Goal: Information Seeking & Learning: Learn about a topic

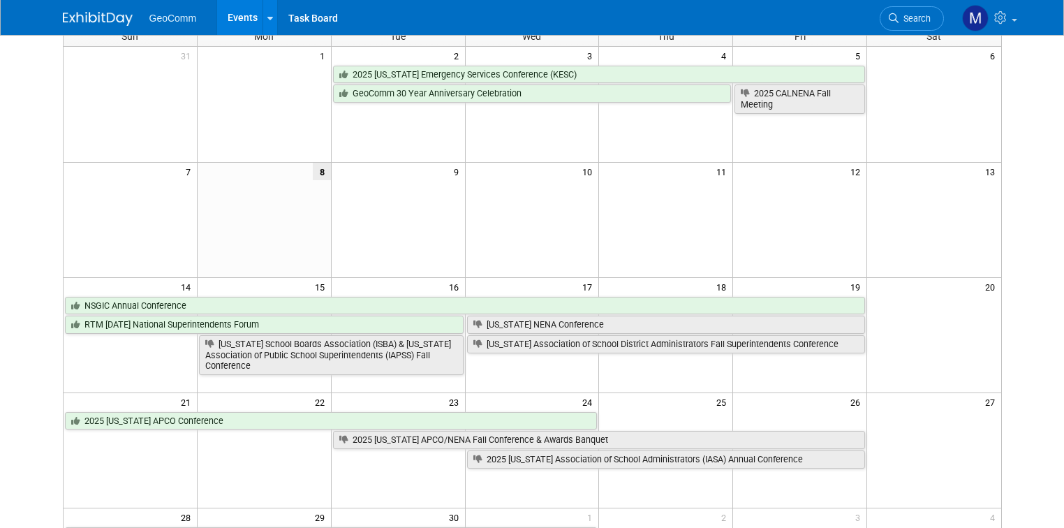
scroll to position [112, 0]
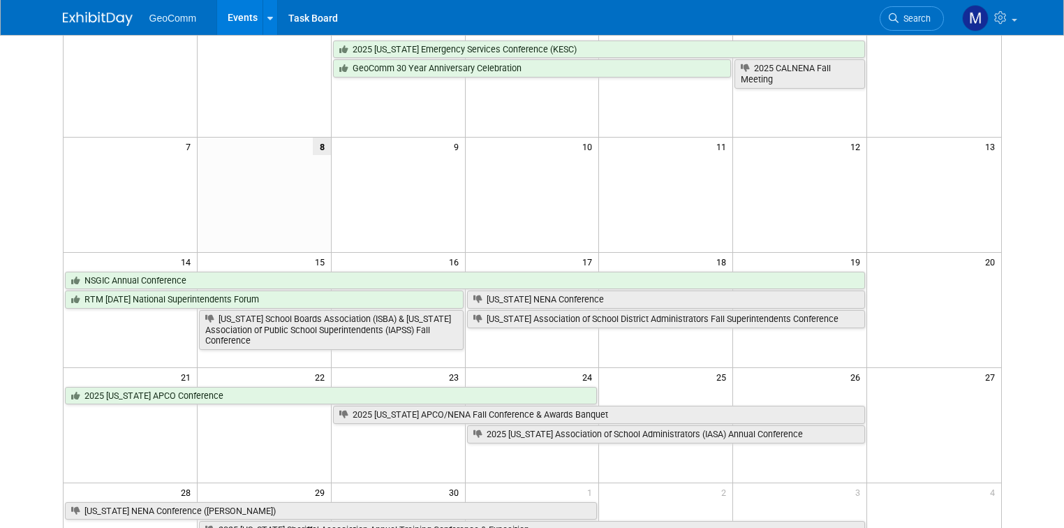
click at [369, 424] on td at bounding box center [398, 434] width 134 height 20
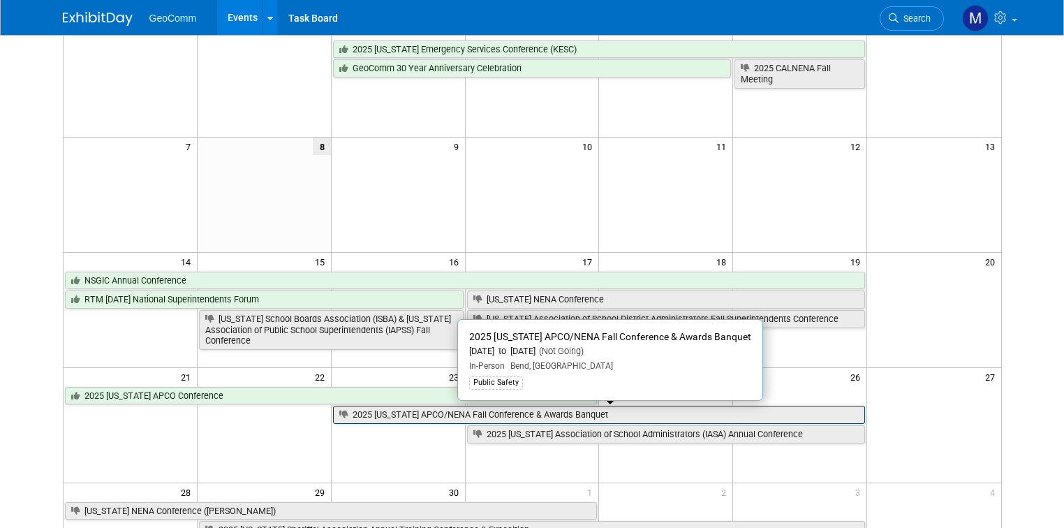
click at [370, 416] on link "2025 [US_STATE] APCO/NENA Fall Conference & Awards Banquet" at bounding box center [599, 415] width 532 height 18
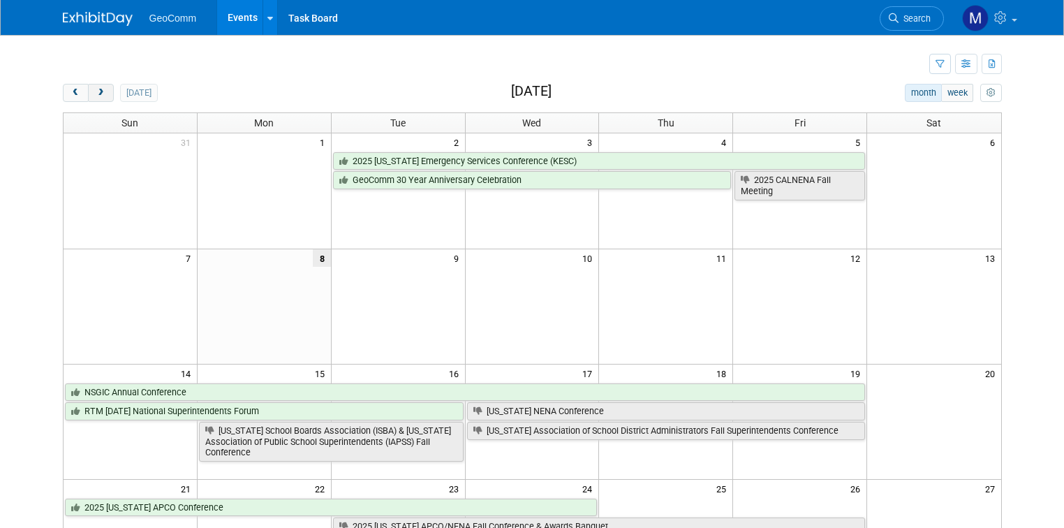
click at [88, 92] on button "next" at bounding box center [101, 93] width 26 height 18
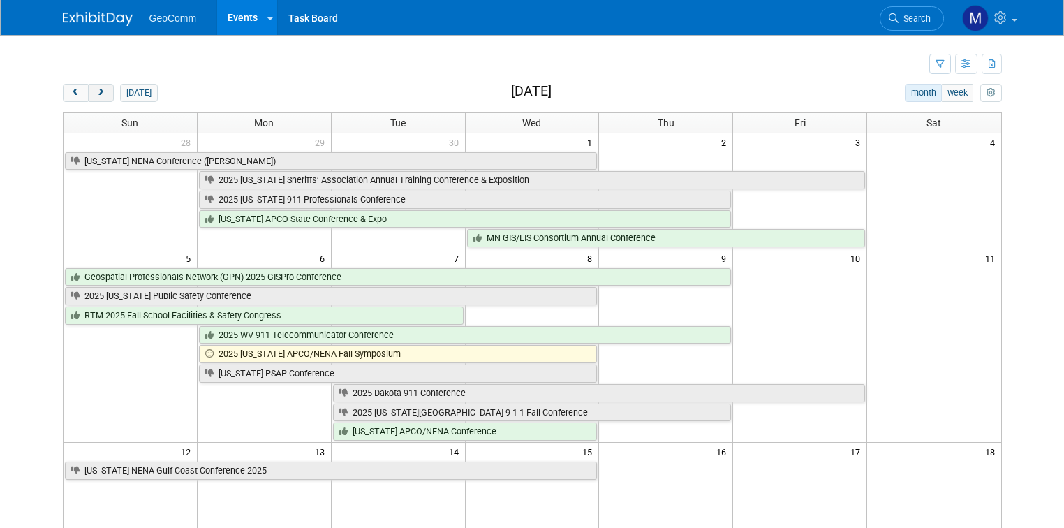
click at [98, 96] on button "next" at bounding box center [101, 93] width 26 height 18
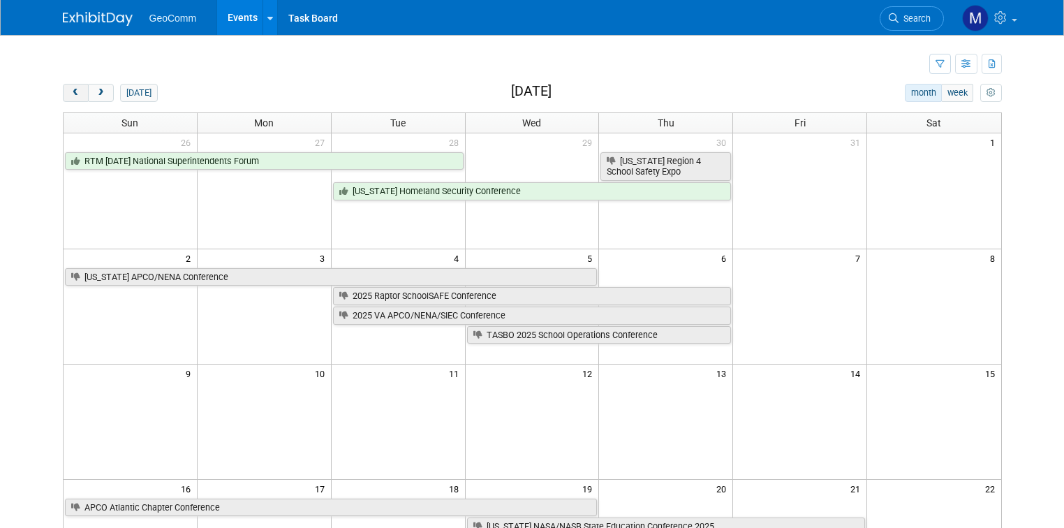
click at [73, 90] on button "prev" at bounding box center [76, 93] width 26 height 18
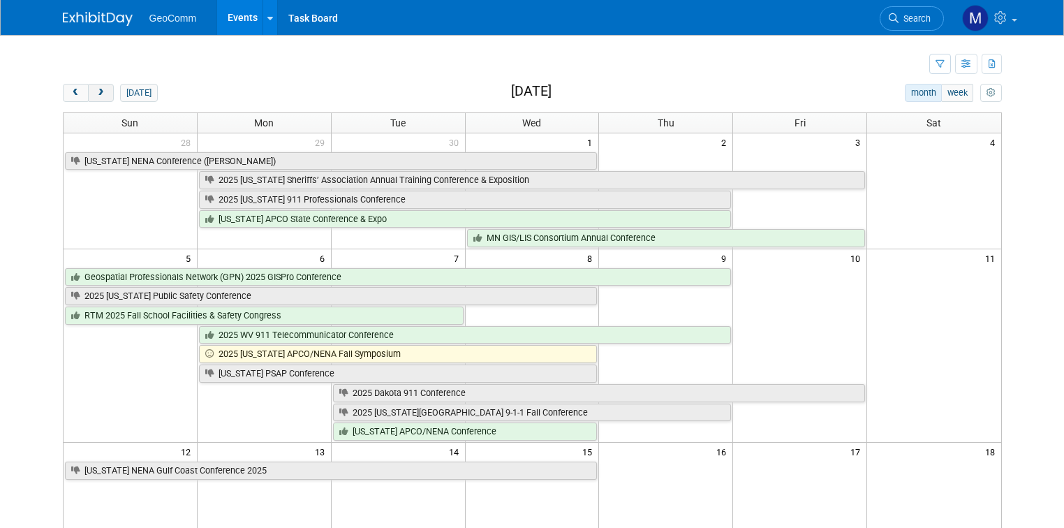
click at [88, 84] on button "next" at bounding box center [101, 93] width 26 height 18
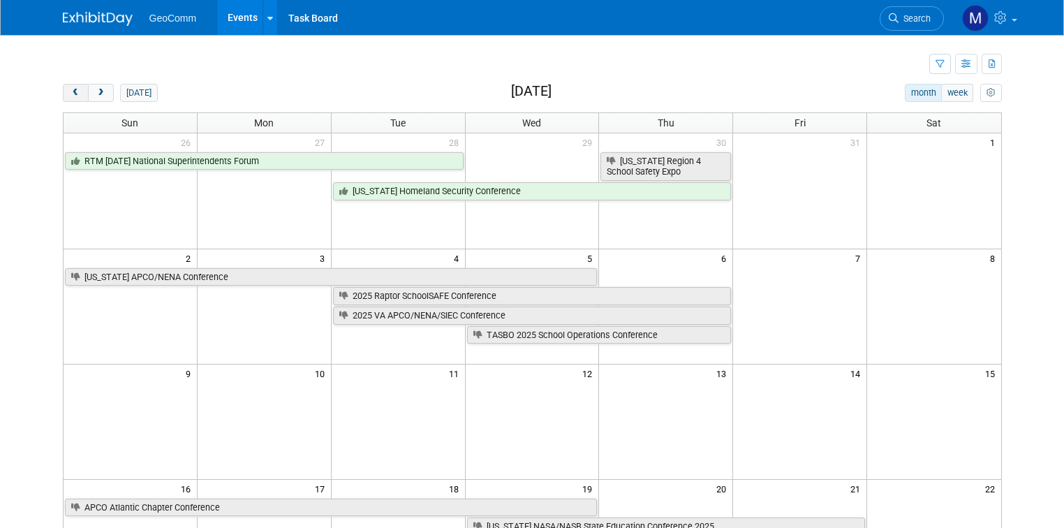
click at [63, 90] on button "prev" at bounding box center [76, 93] width 26 height 18
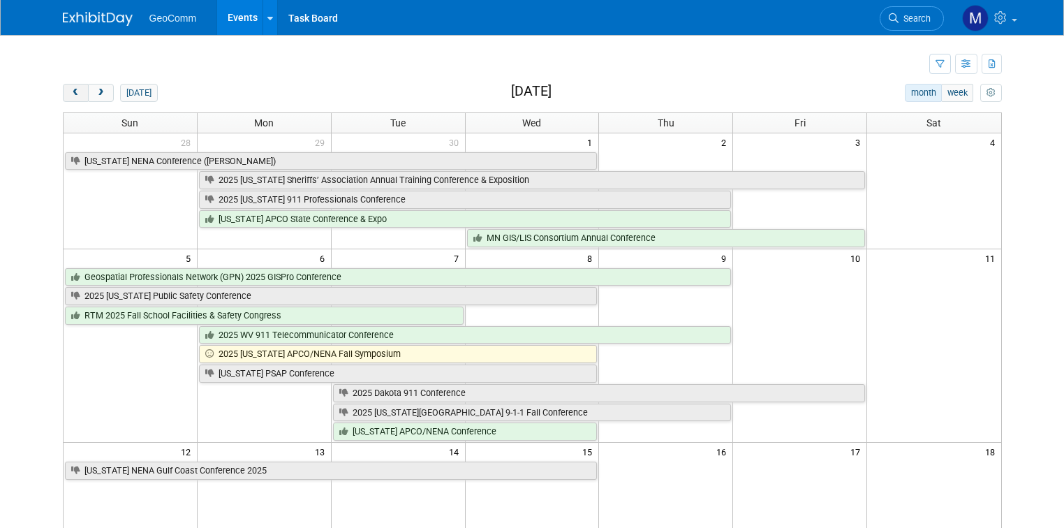
click at [71, 95] on span "prev" at bounding box center [76, 93] width 10 height 9
